Goal: Task Accomplishment & Management: Manage account settings

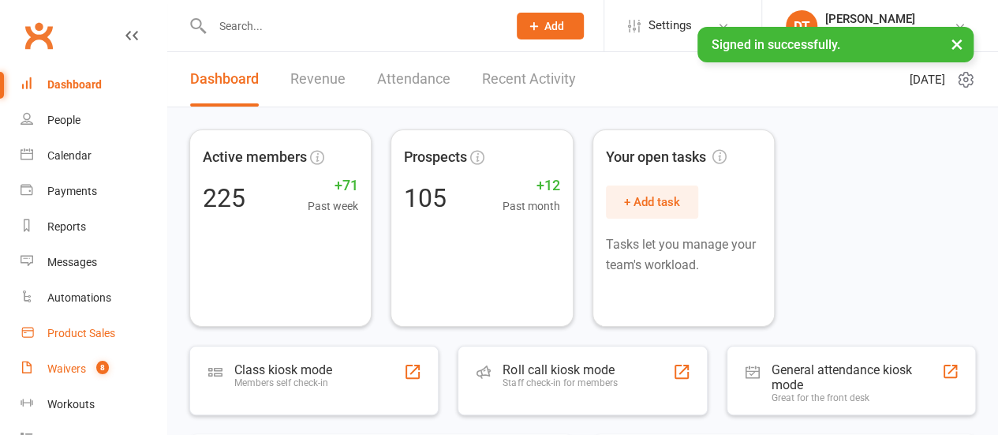
drag, startPoint x: 109, startPoint y: 355, endPoint x: 147, endPoint y: 320, distance: 51.9
click at [109, 355] on link "Waivers 8" at bounding box center [94, 369] width 146 height 36
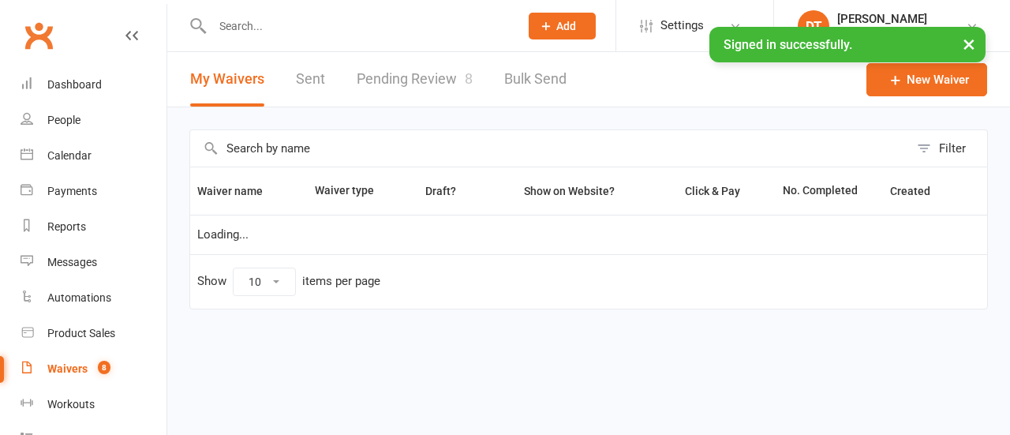
click at [403, 84] on link "Pending Review 8" at bounding box center [415, 79] width 116 height 54
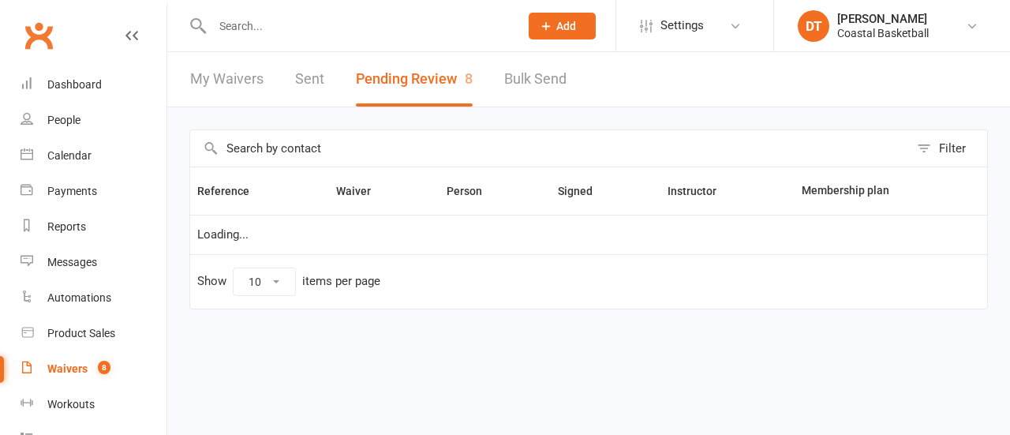
select select "50"
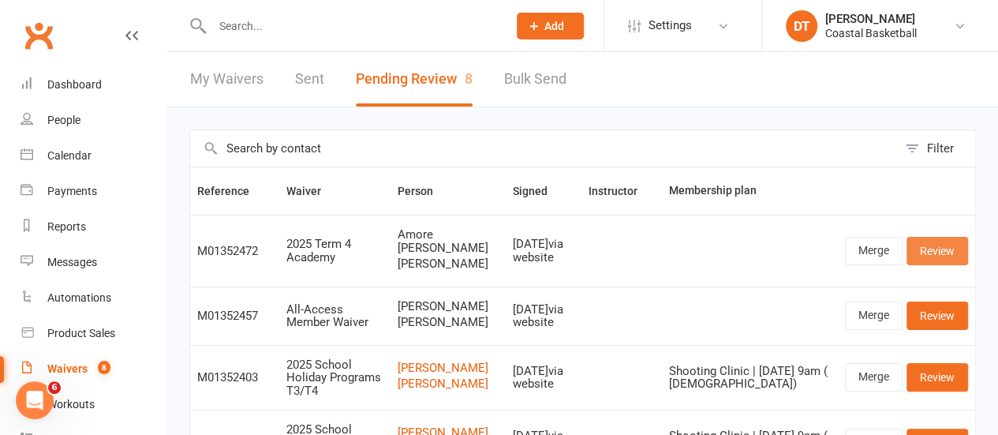
click at [963, 239] on link "Review" at bounding box center [938, 251] width 62 height 28
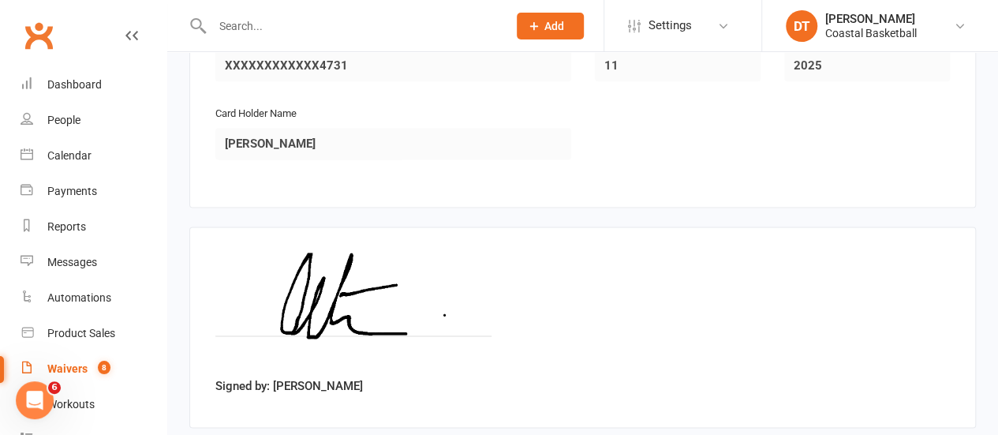
scroll to position [3998, 0]
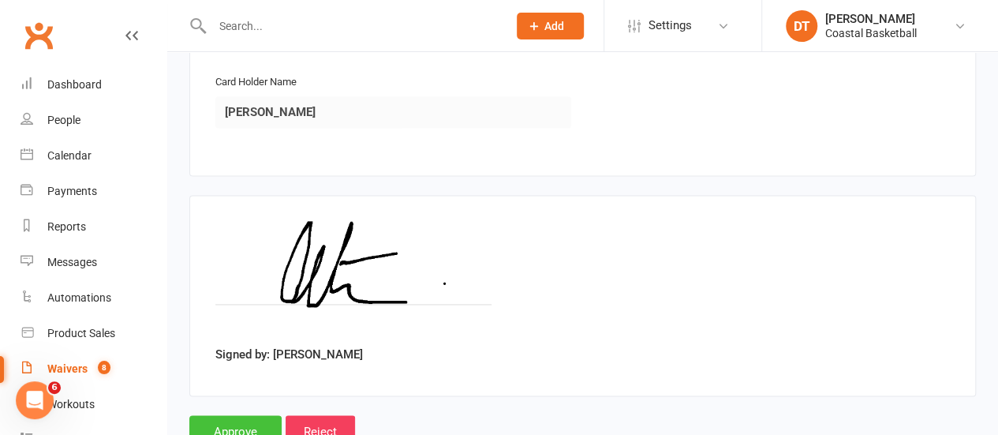
click at [214, 415] on input "Approve" at bounding box center [235, 431] width 92 height 33
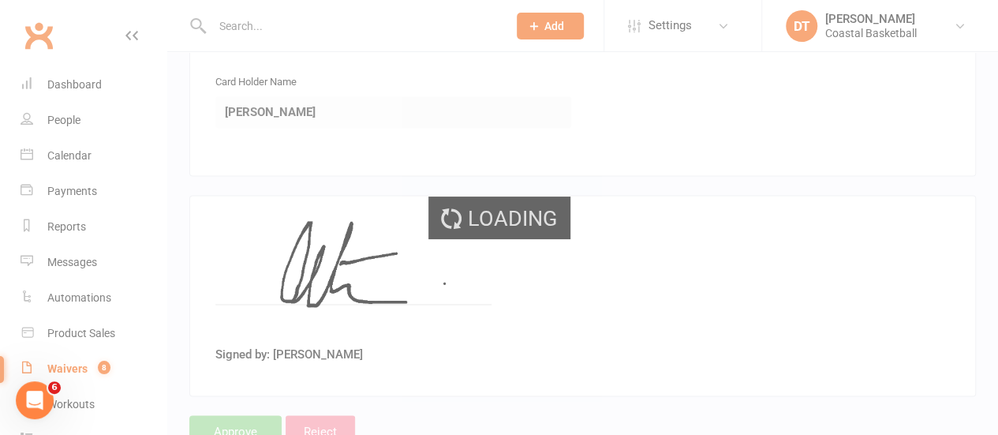
select select "50"
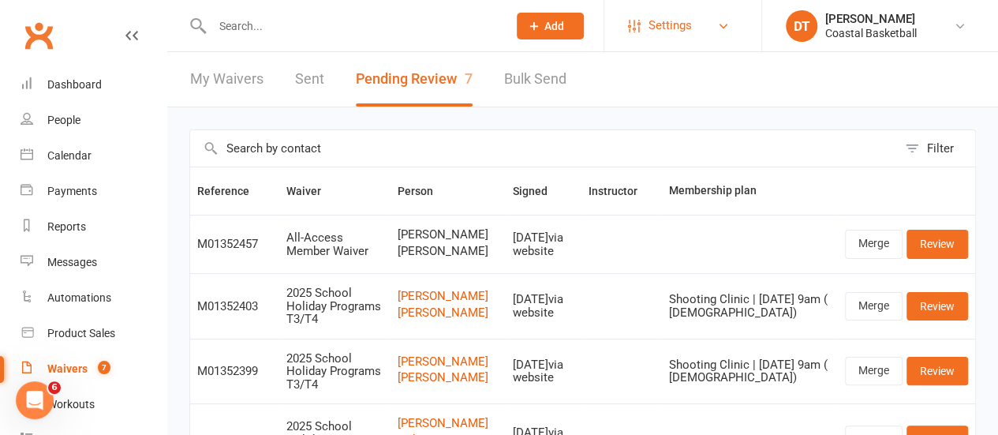
click at [687, 25] on span "Settings" at bounding box center [670, 26] width 43 height 36
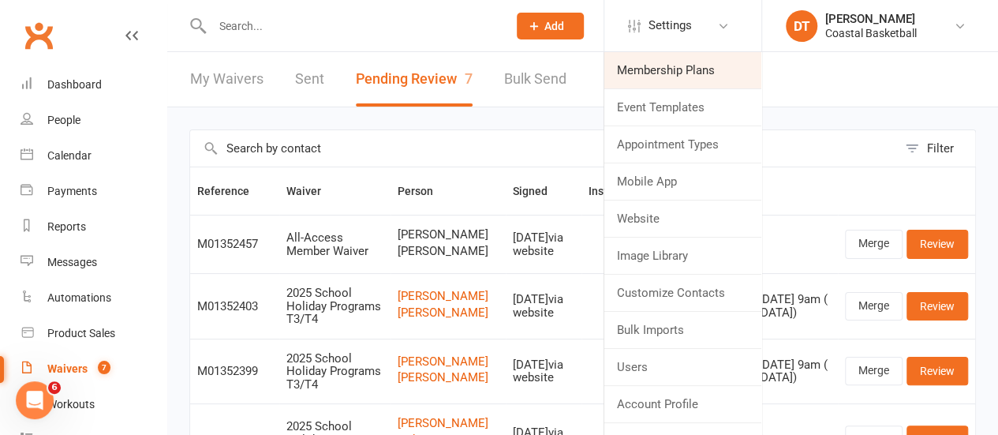
click at [674, 77] on link "Membership Plans" at bounding box center [683, 70] width 157 height 36
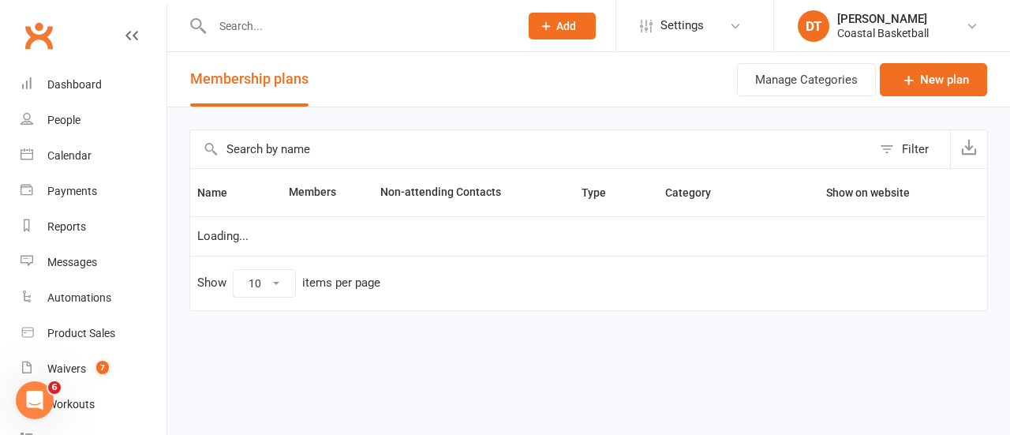
select select "100"
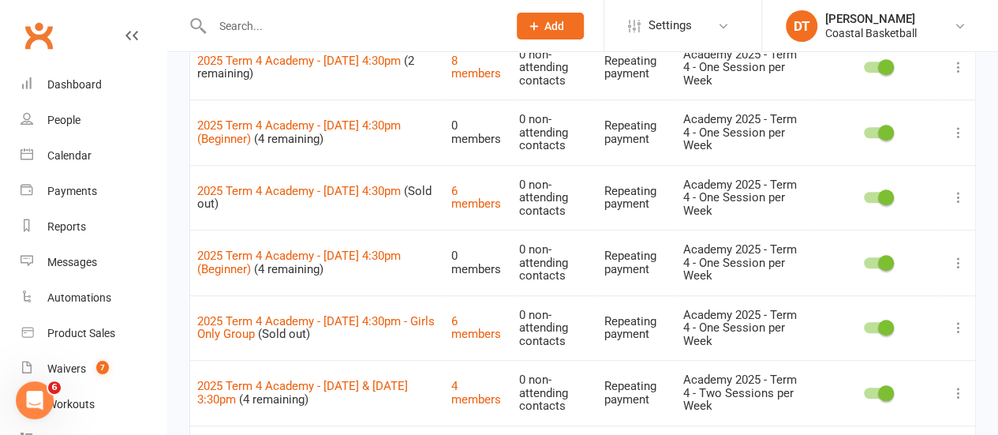
scroll to position [529, 0]
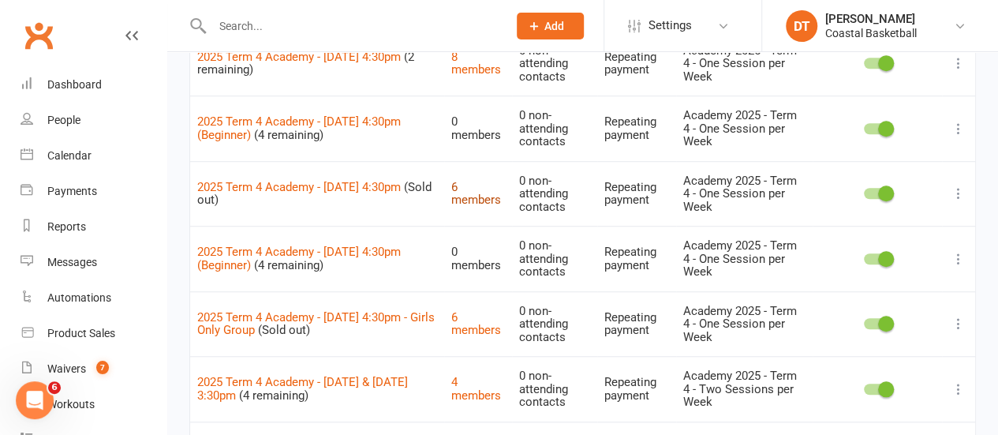
click at [457, 189] on link "6 members" at bounding box center [476, 194] width 50 height 28
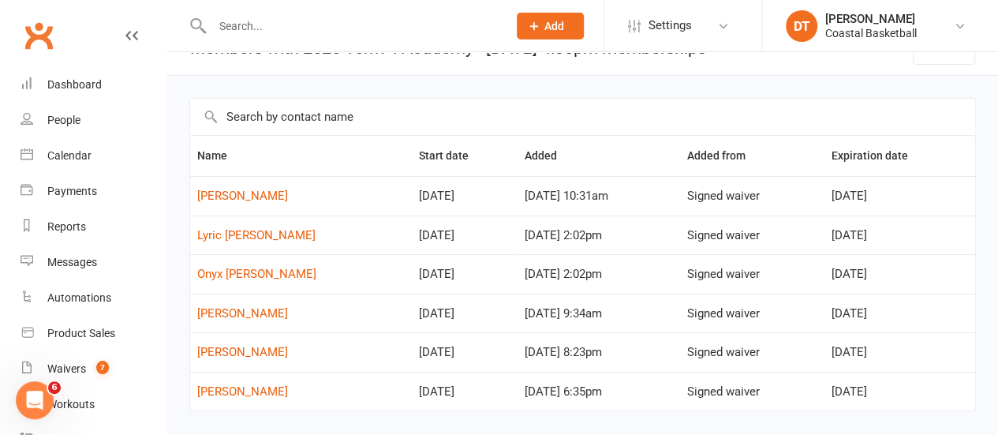
scroll to position [39, 0]
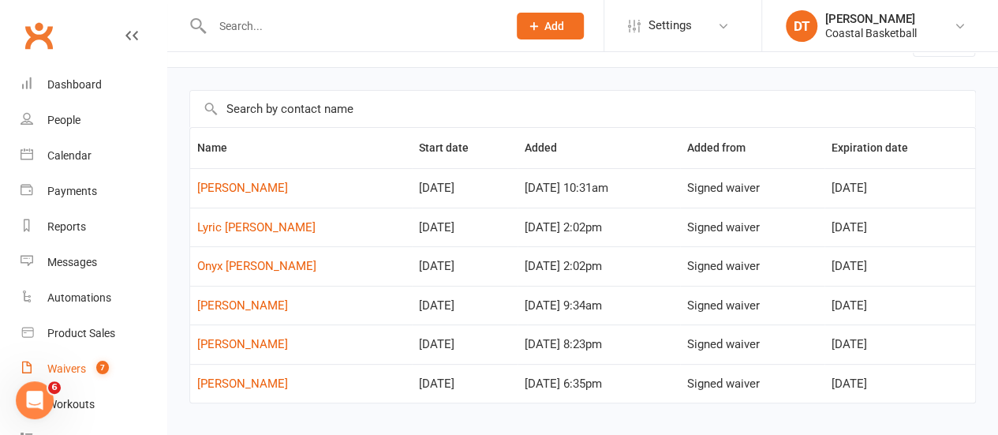
click at [116, 373] on link "Waivers 7" at bounding box center [94, 369] width 146 height 36
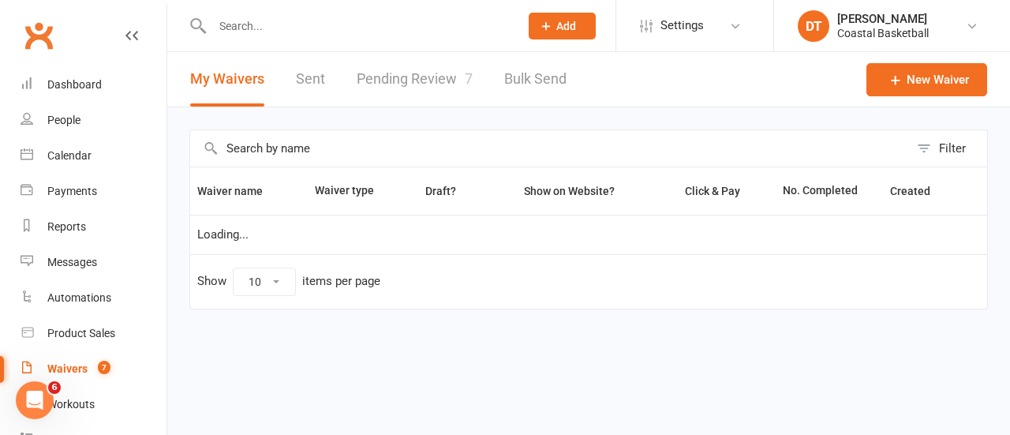
click at [418, 70] on link "Pending Review 7" at bounding box center [415, 79] width 116 height 54
select select "50"
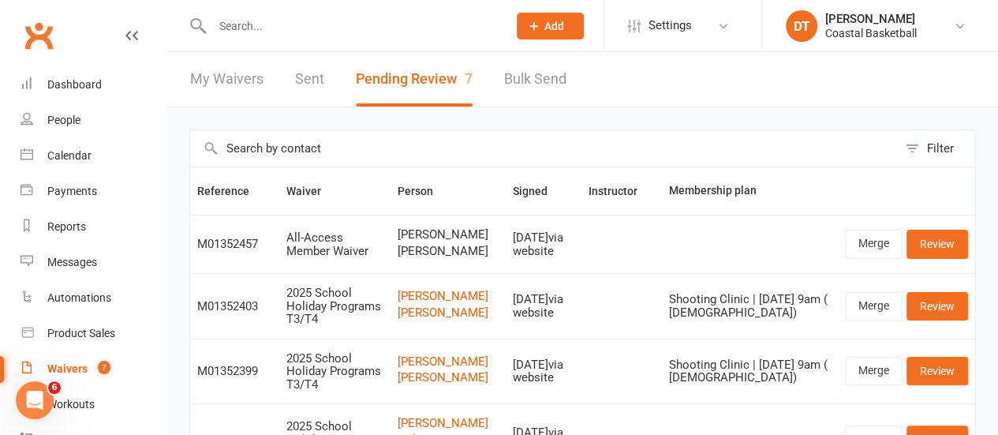
click at [305, 73] on link "Sent" at bounding box center [309, 79] width 29 height 54
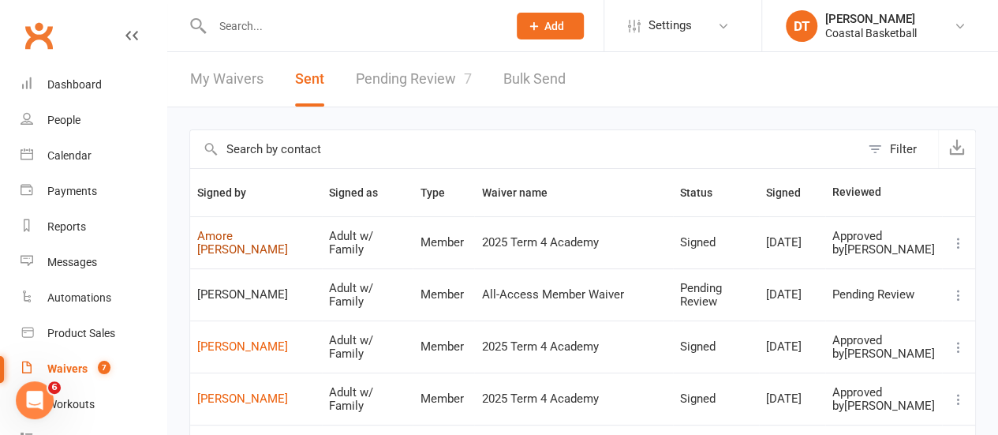
click at [256, 241] on link "Amore [PERSON_NAME]" at bounding box center [256, 243] width 118 height 26
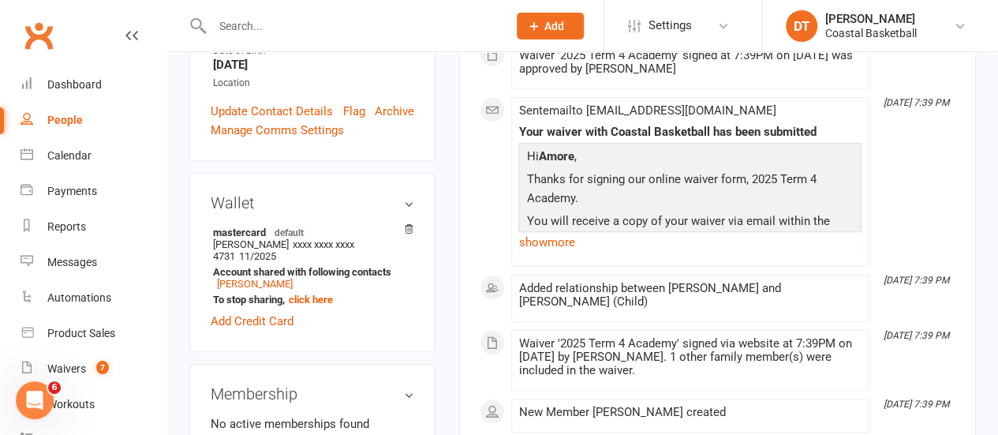
scroll to position [564, 0]
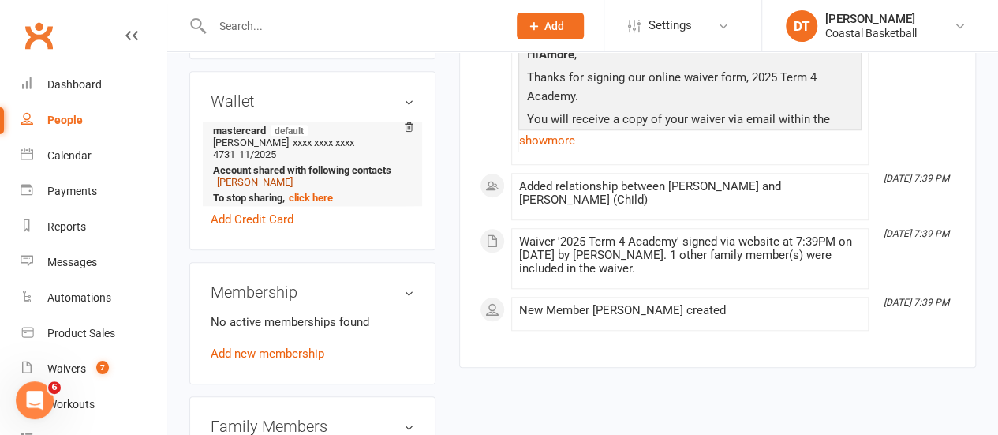
click at [278, 176] on link "[PERSON_NAME]" at bounding box center [255, 182] width 76 height 12
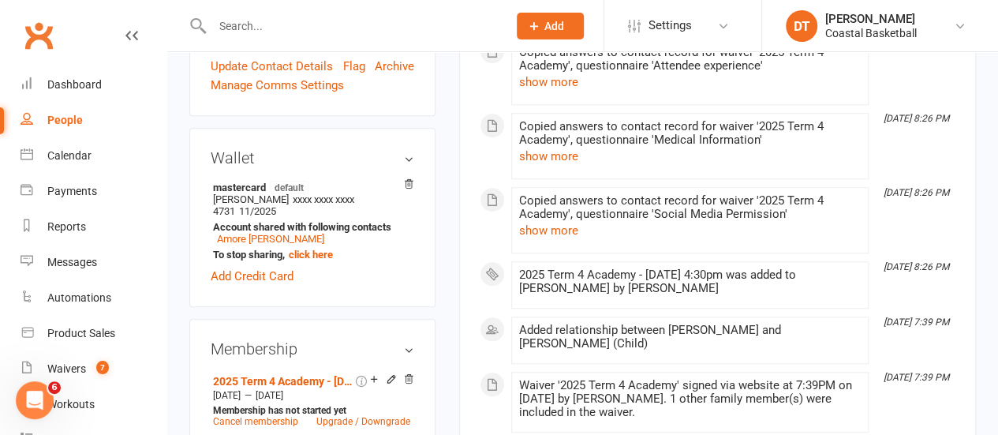
scroll to position [657, 0]
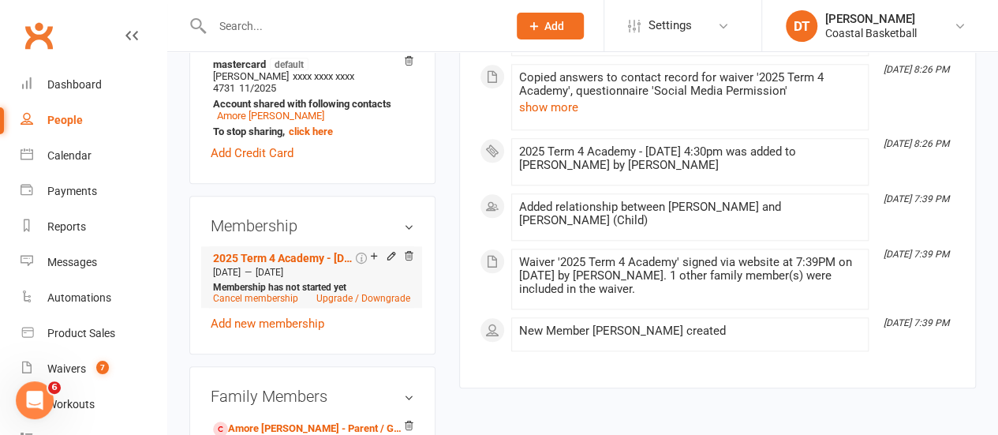
click at [314, 246] on li "2025 Term 4 Academy - [DATE] 4:30pm Membership is paid for by a parent [DATE] —…" at bounding box center [311, 277] width 205 height 62
click at [315, 252] on link "2025 Term 4 Academy - [DATE] 4:30pm" at bounding box center [283, 258] width 140 height 13
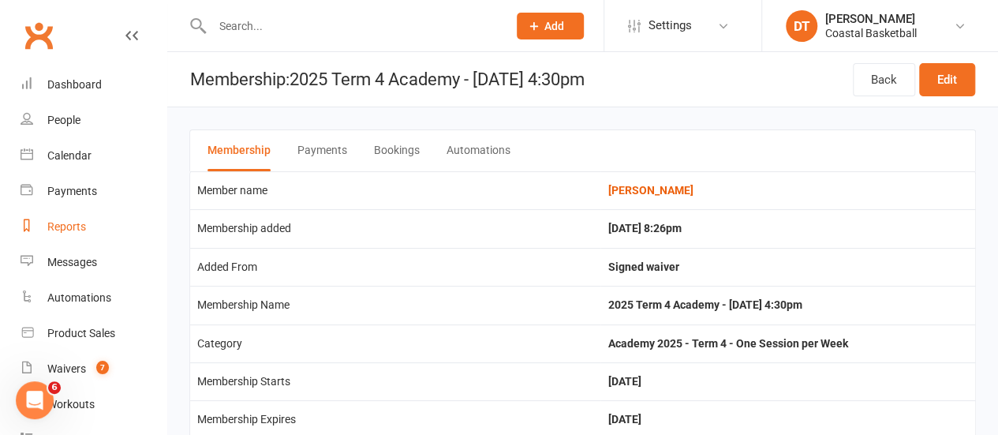
click at [90, 224] on link "Reports" at bounding box center [94, 227] width 146 height 36
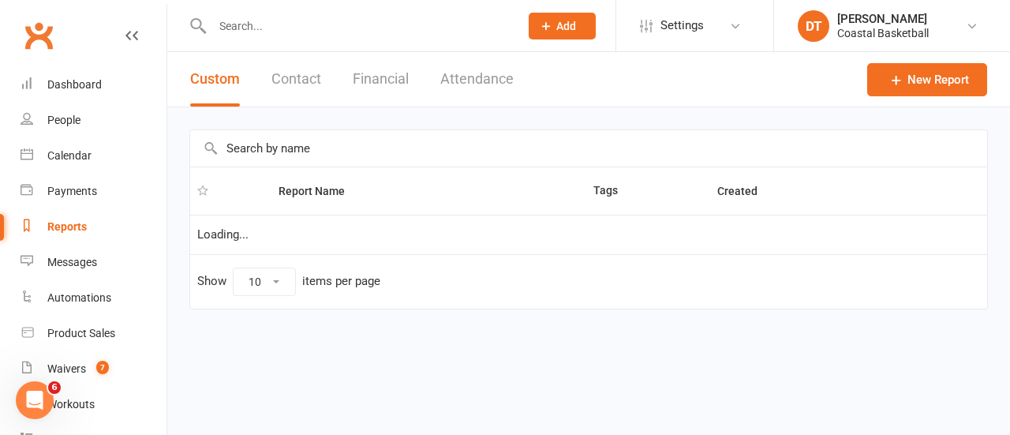
select select "100"
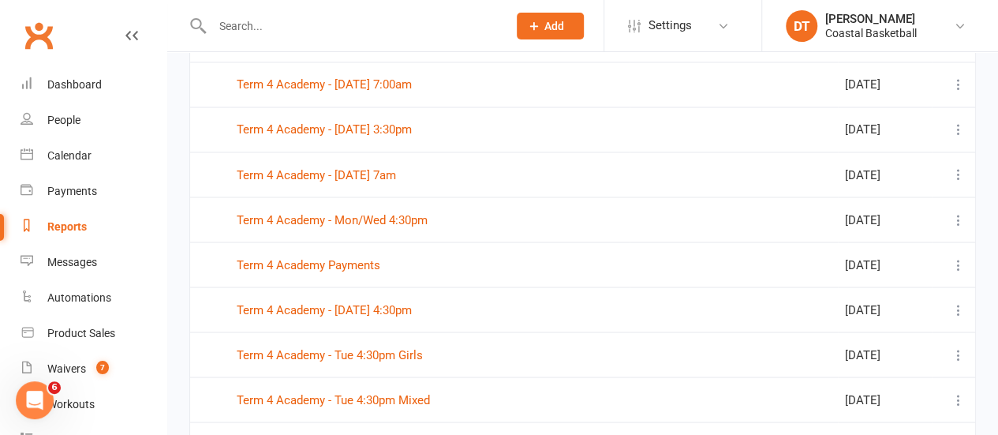
scroll to position [1404, 0]
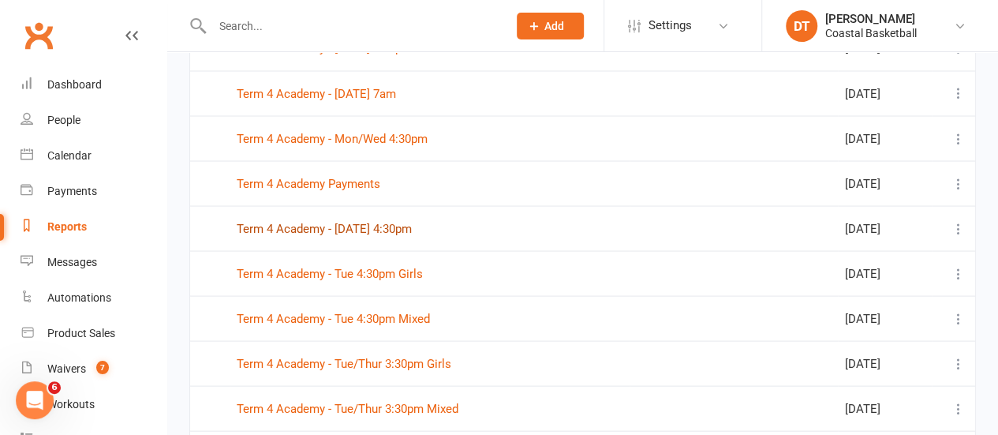
click at [319, 225] on link "Term 4 Academy - [DATE] 4:30pm" at bounding box center [324, 228] width 175 height 14
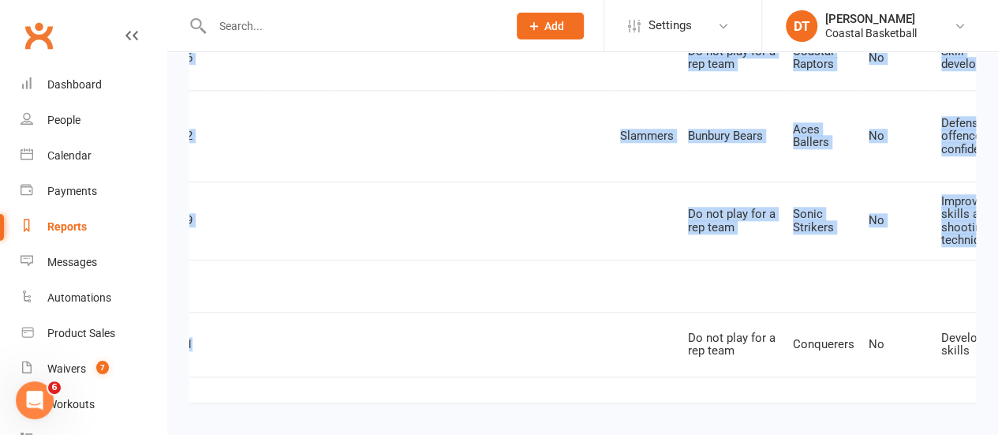
scroll to position [0, 715]
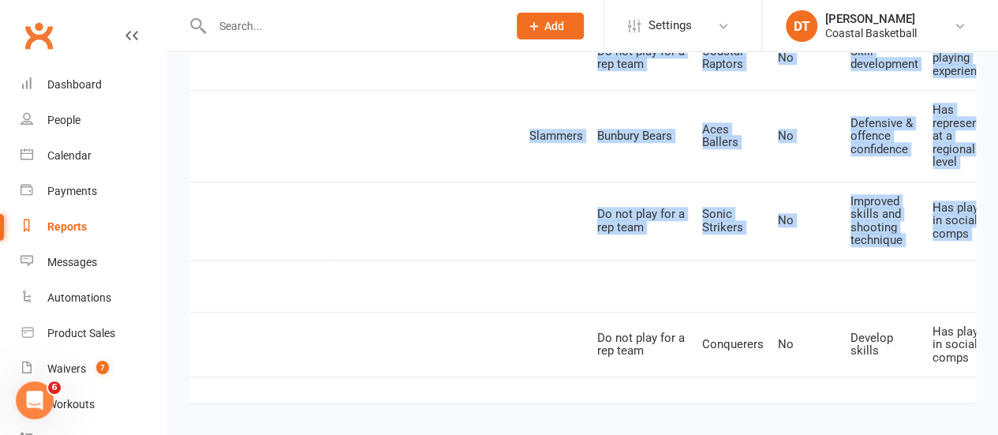
drag, startPoint x: 835, startPoint y: 339, endPoint x: 1009, endPoint y: 294, distance: 180.1
click at [895, 344] on td "Develop skills" at bounding box center [885, 345] width 82 height 66
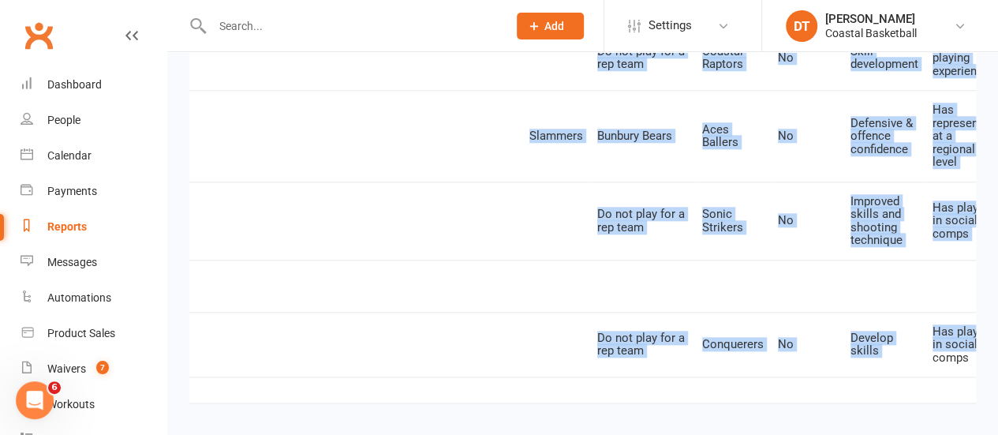
drag, startPoint x: 904, startPoint y: 341, endPoint x: 680, endPoint y: 344, distance: 223.4
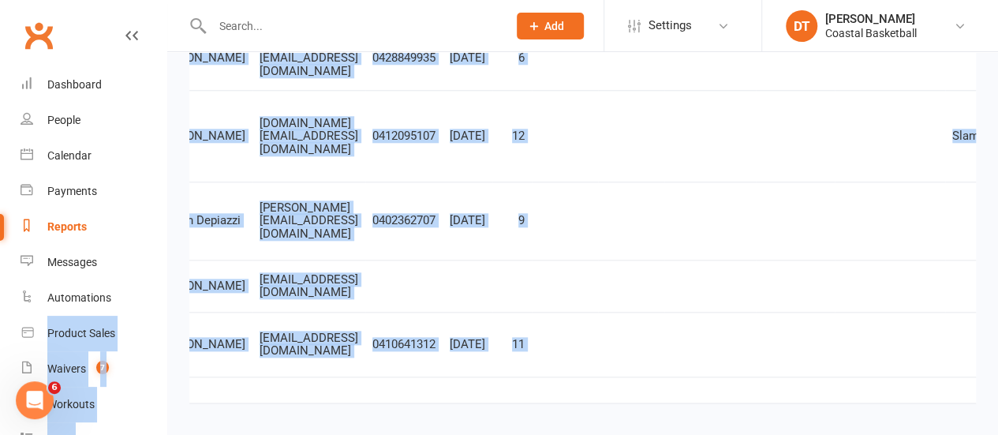
scroll to position [0, 0]
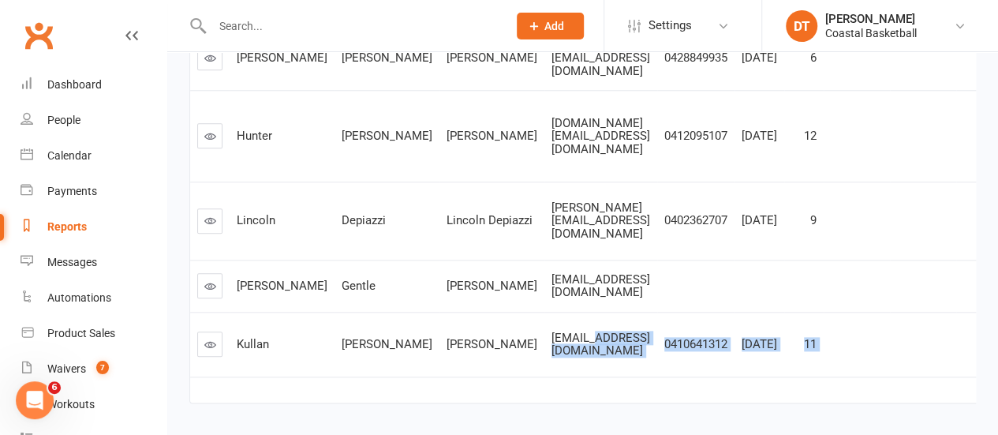
drag, startPoint x: 737, startPoint y: 347, endPoint x: 462, endPoint y: 356, distance: 274.8
click at [462, 356] on tr "[PERSON_NAME] Kullan [PERSON_NAME] [EMAIL_ADDRESS][DOMAIN_NAME] 0410641312 [DAT…" at bounding box center [953, 345] width 1527 height 66
drag, startPoint x: 374, startPoint y: 369, endPoint x: 511, endPoint y: 372, distance: 137.3
click at [374, 376] on td at bounding box center [953, 389] width 1527 height 26
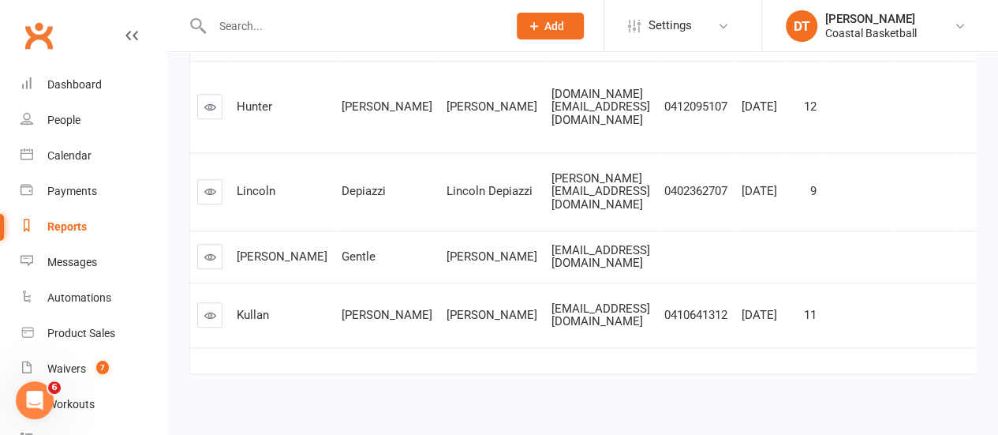
scroll to position [786, 0]
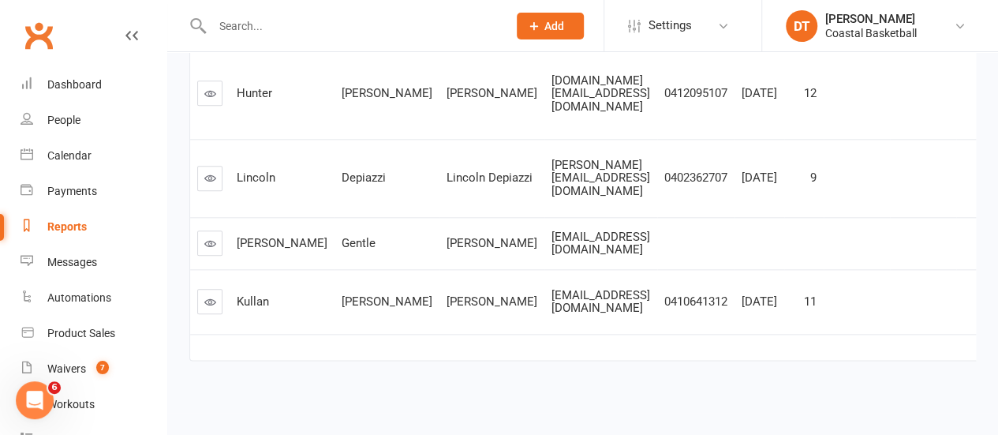
drag, startPoint x: 733, startPoint y: 282, endPoint x: 717, endPoint y: 279, distance: 16.7
click at [717, 279] on tr "[PERSON_NAME] Kullan [PERSON_NAME] [EMAIL_ADDRESS][DOMAIN_NAME] 0410641312 [DAT…" at bounding box center [953, 302] width 1527 height 66
click at [824, 283] on td at bounding box center [857, 302] width 66 height 66
click at [661, 17] on span "Settings" at bounding box center [670, 26] width 43 height 36
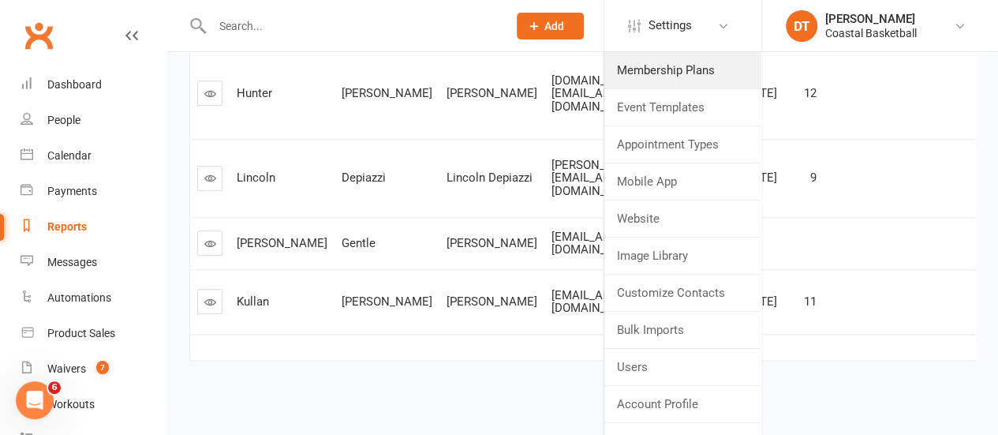
click at [687, 53] on link "Membership Plans" at bounding box center [683, 70] width 157 height 36
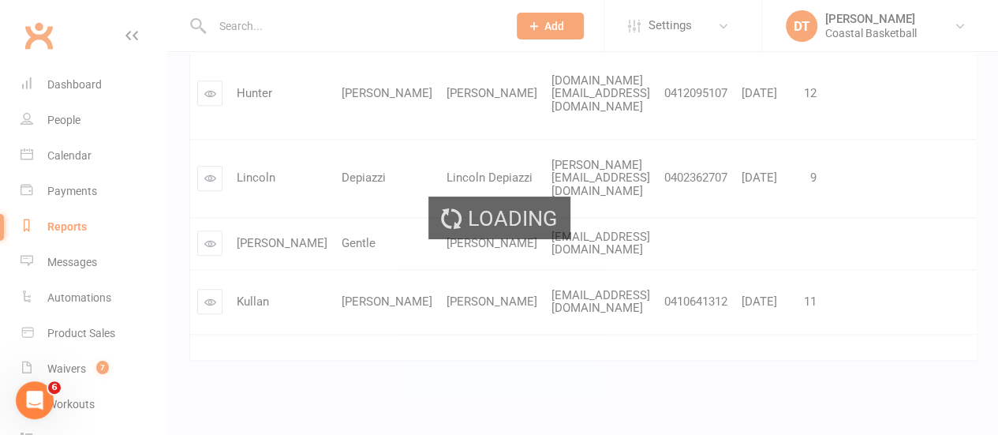
select select "100"
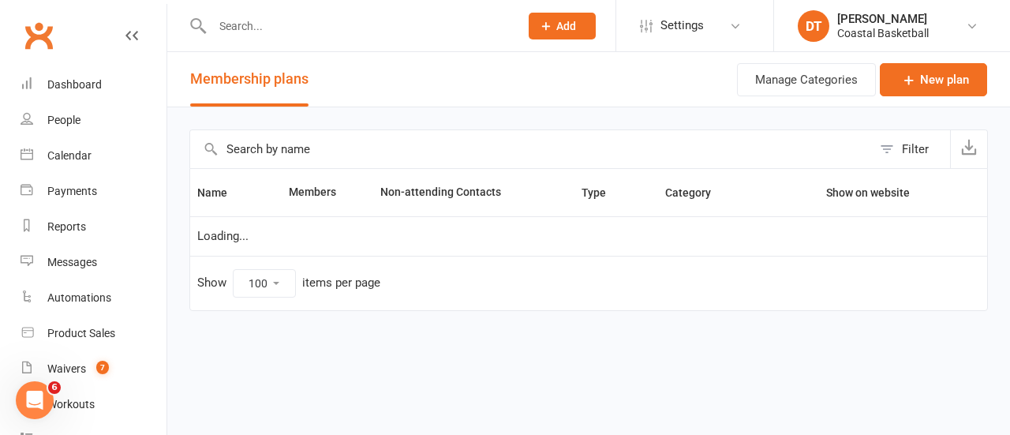
click at [410, 154] on input "text" at bounding box center [531, 149] width 682 height 38
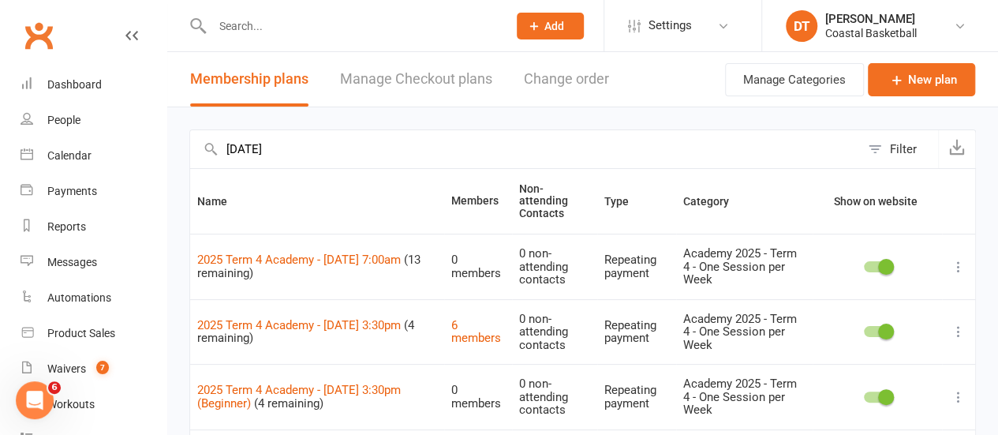
type input "[DATE]"
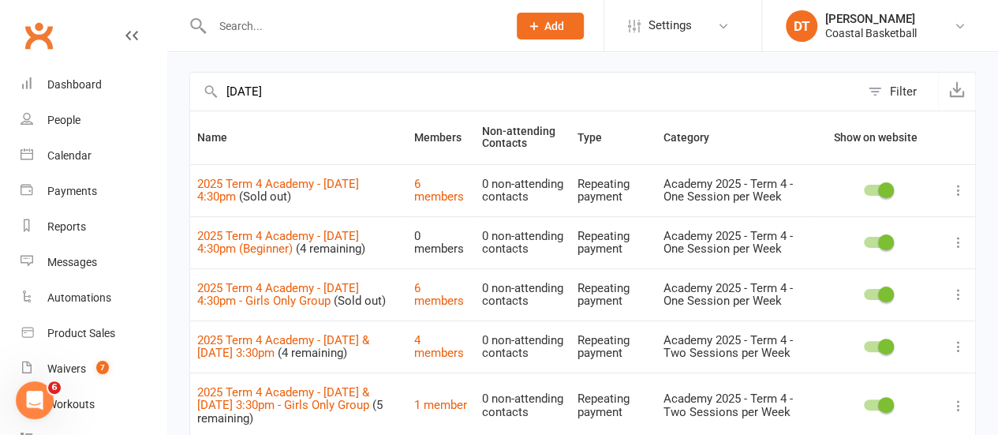
scroll to position [361, 0]
